Goal: Information Seeking & Learning: Learn about a topic

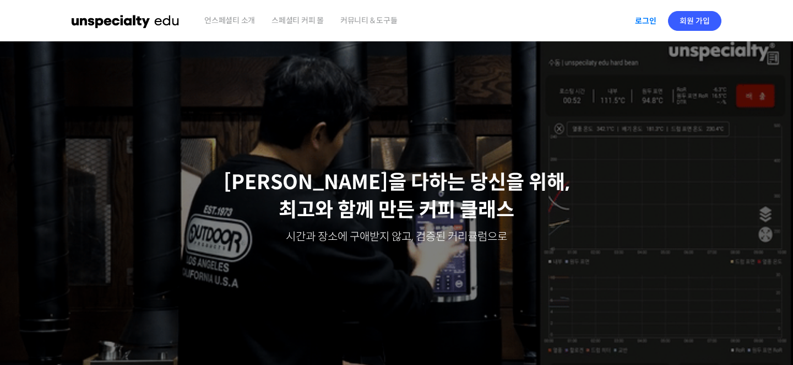
click at [639, 22] on link "로그인" at bounding box center [646, 20] width 35 height 25
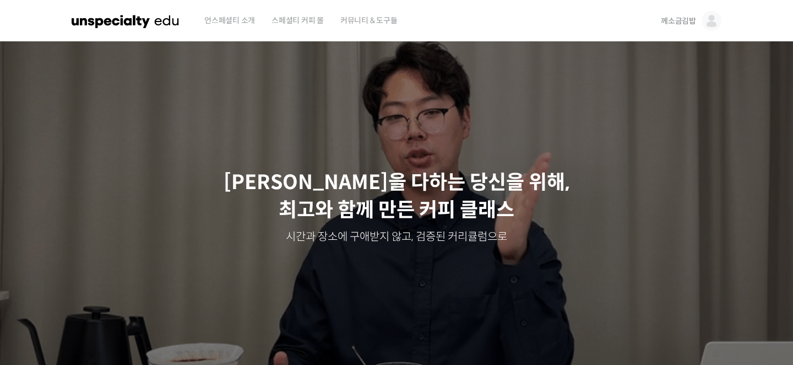
click at [661, 16] on div "께소금김밥 께소금김밥 @okojjj52291651654904 내가 등록한 강의 나의 자격증 수강생 그룹 내가 참여한 게시글 내 계정 로그아웃" at bounding box center [689, 21] width 65 height 42
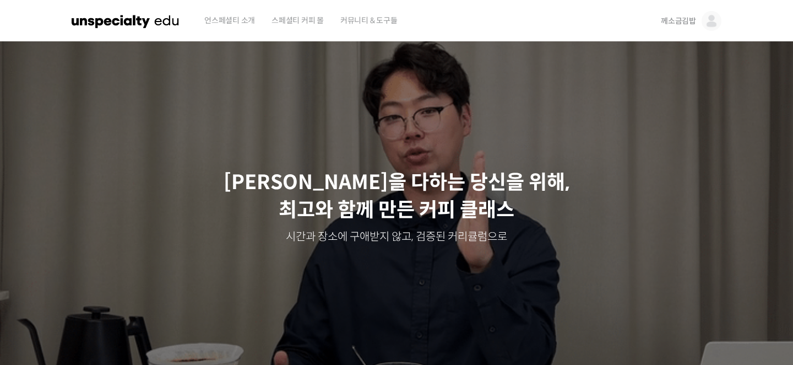
click at [667, 24] on span "께소금김밥" at bounding box center [678, 21] width 35 height 10
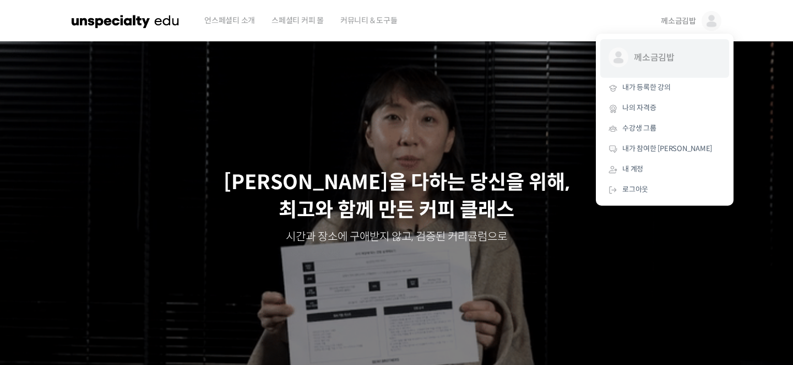
click at [639, 55] on span "께소금김밥" at bounding box center [675, 57] width 82 height 21
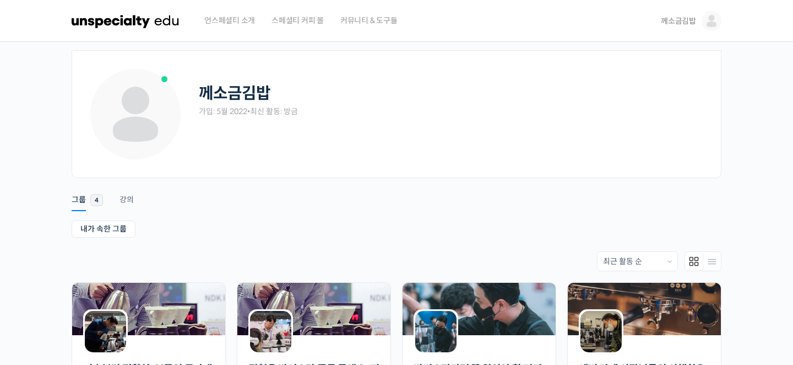
scroll to position [161, 0]
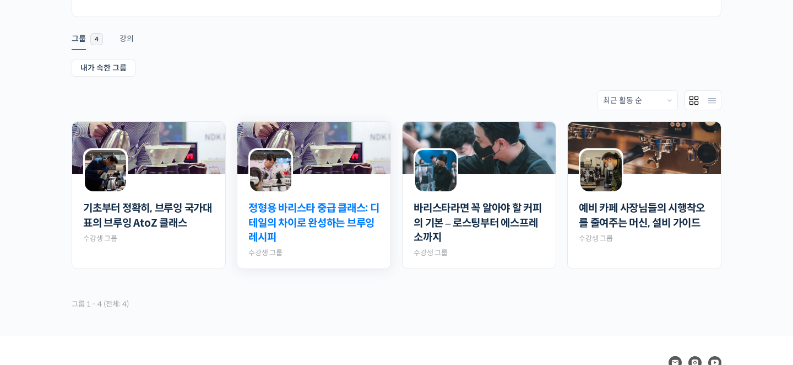
click at [291, 223] on link "정형용 바리스타 중급 클래스: 디테일의 차이로 완성하는 브루잉 레시피" at bounding box center [313, 223] width 131 height 44
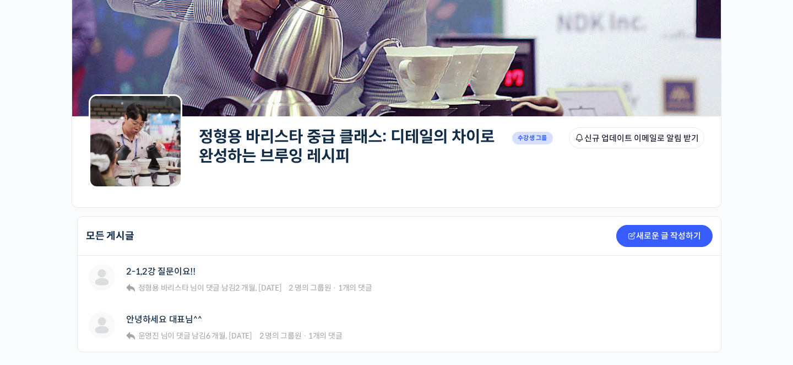
scroll to position [230, 0]
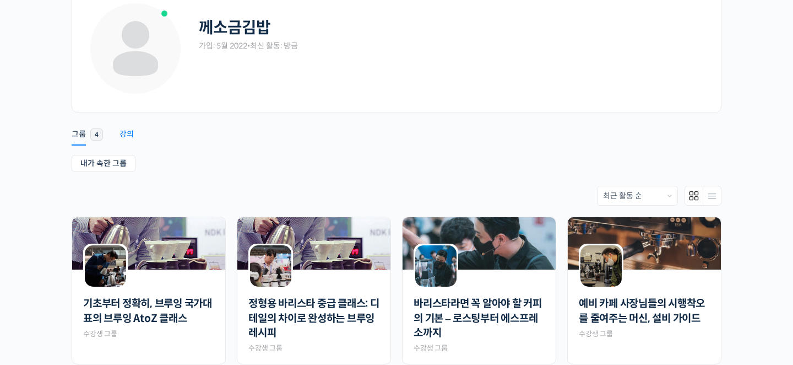
click at [133, 137] on div "강의" at bounding box center [127, 137] width 14 height 17
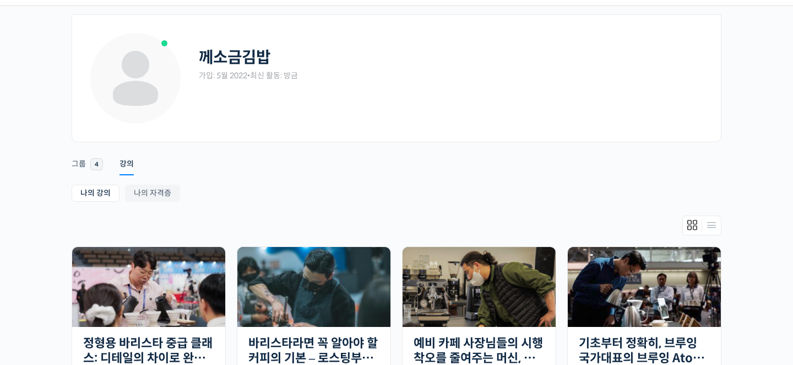
scroll to position [43, 0]
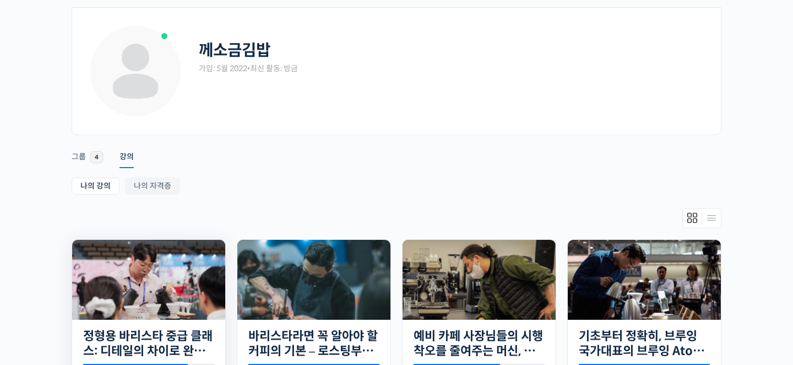
click at [161, 273] on img at bounding box center [148, 280] width 153 height 80
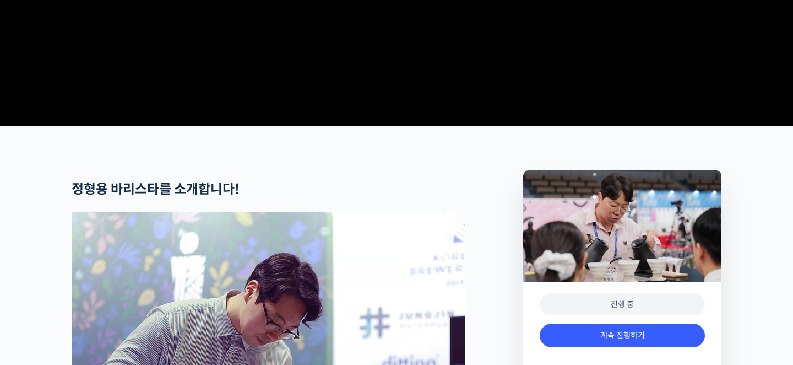
scroll to position [632, 0]
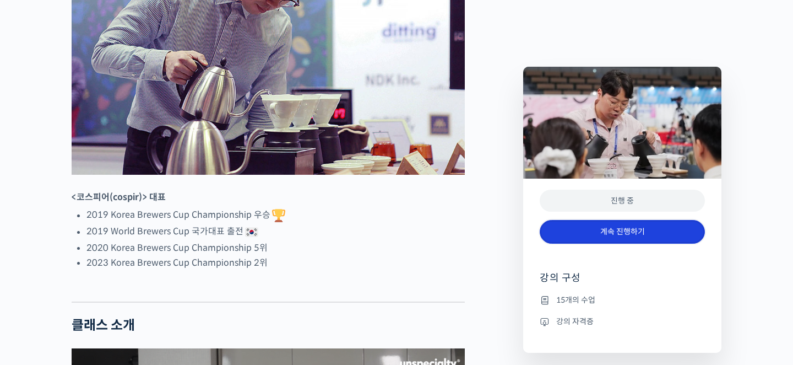
click at [599, 233] on link "계속 진행하기" at bounding box center [622, 232] width 165 height 24
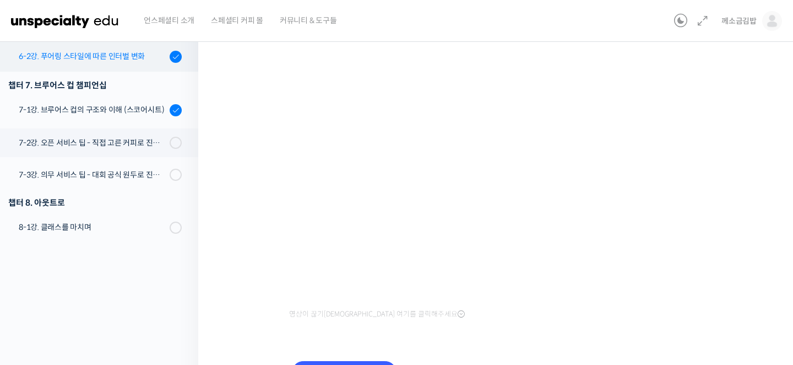
scroll to position [176, 0]
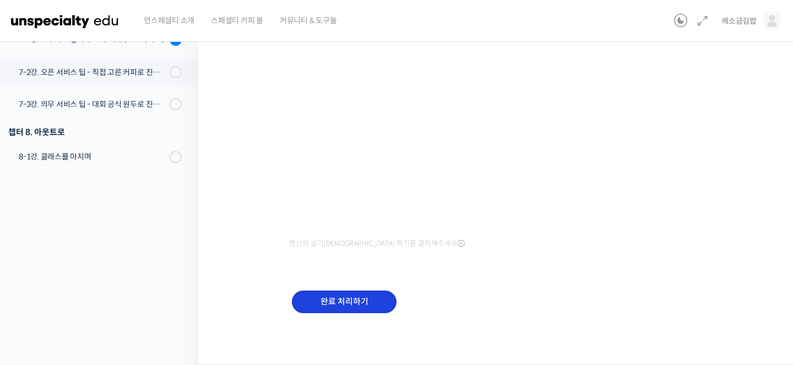
click at [365, 307] on input "완료 처리하기" at bounding box center [344, 301] width 105 height 23
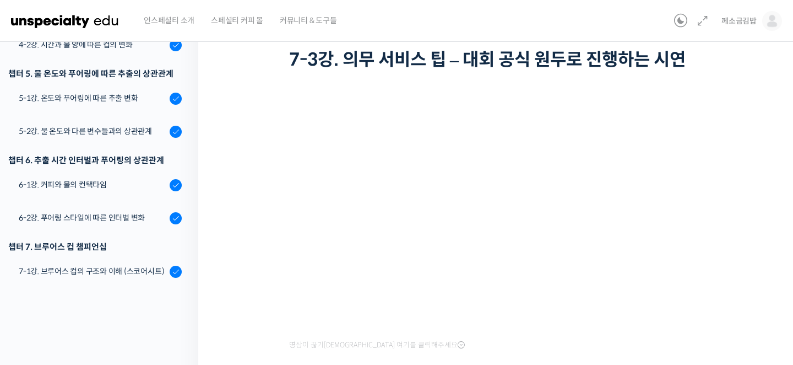
scroll to position [153, 0]
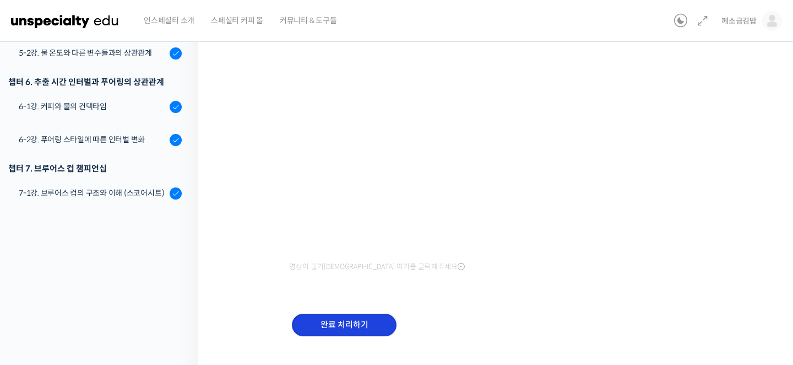
click at [370, 324] on input "완료 처리하기" at bounding box center [344, 324] width 105 height 23
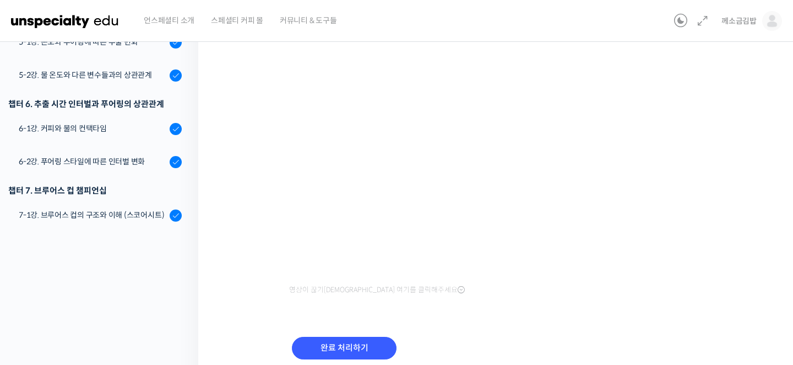
scroll to position [176, 0]
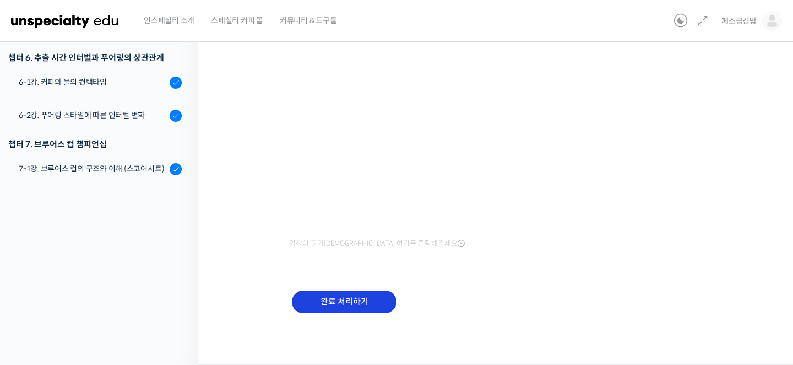
click at [349, 299] on input "완료 처리하기" at bounding box center [344, 301] width 105 height 23
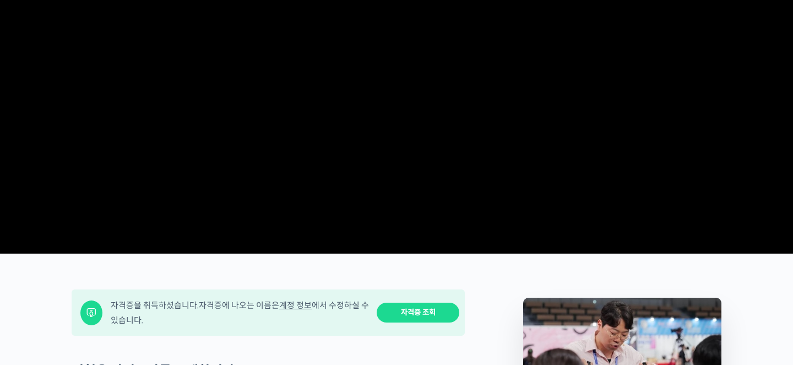
scroll to position [180, 0]
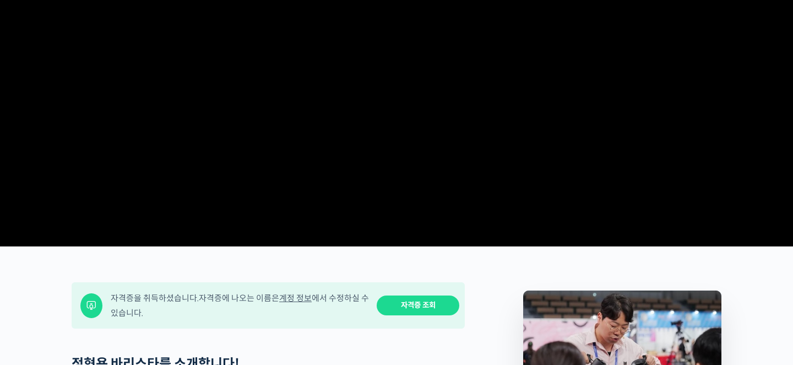
click at [409, 316] on link "자격증 조회" at bounding box center [418, 305] width 83 height 20
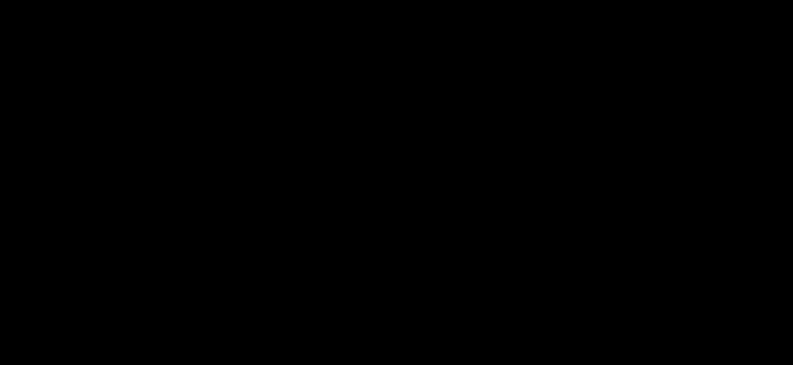
scroll to position [0, 0]
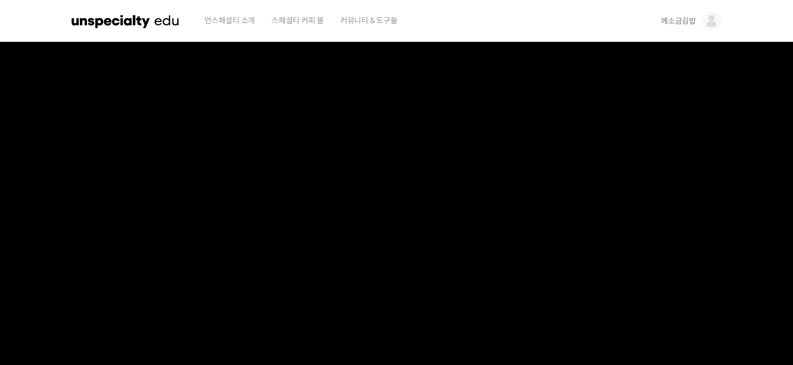
click at [673, 21] on span "께소금김밥" at bounding box center [678, 21] width 35 height 10
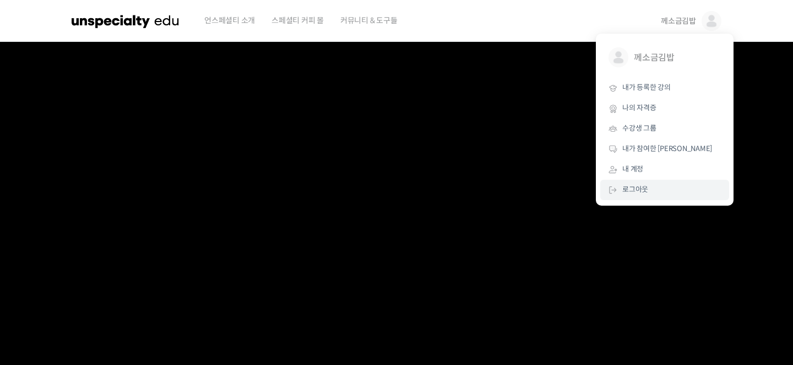
click at [626, 182] on link "로그아웃" at bounding box center [665, 190] width 129 height 20
